Goal: Complete application form

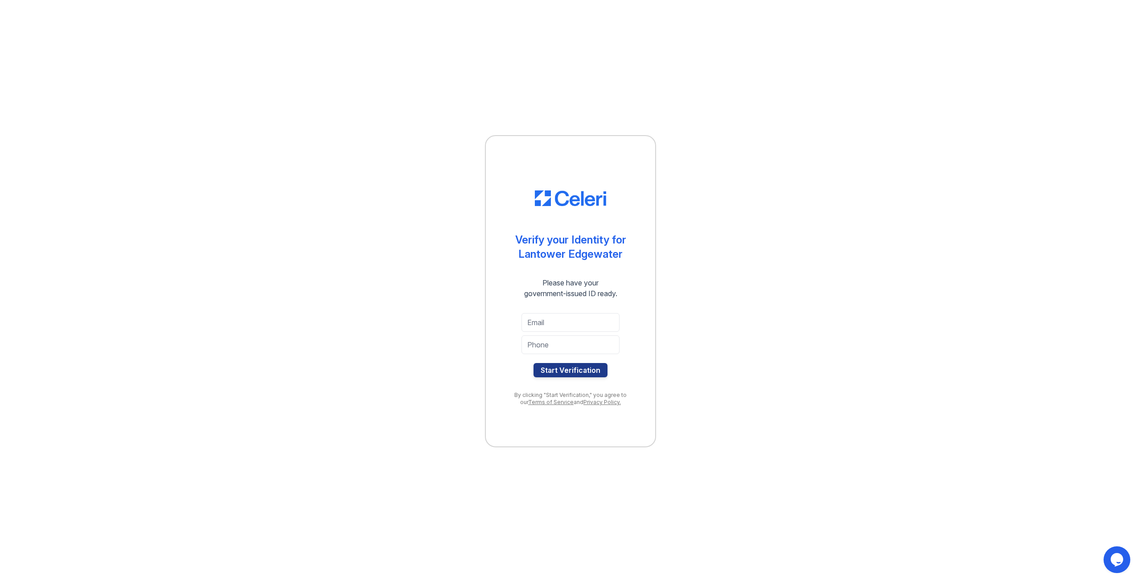
click at [429, 334] on div at bounding box center [571, 334] width 98 height 4
click at [429, 324] on input "email" at bounding box center [571, 322] width 98 height 19
type input "sal99rodrigue"
type input "sal99rodriguez@gmail.com"
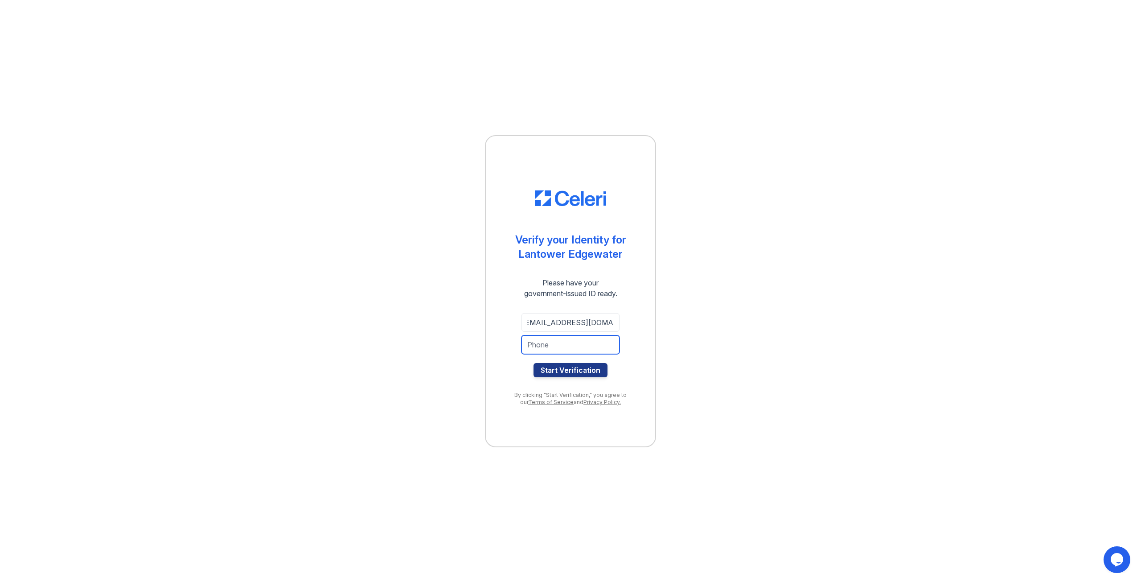
scroll to position [0, 0]
type input "2094950011"
click at [429, 370] on button "Start Verification" at bounding box center [571, 370] width 74 height 14
